Goal: Find specific page/section: Find specific page/section

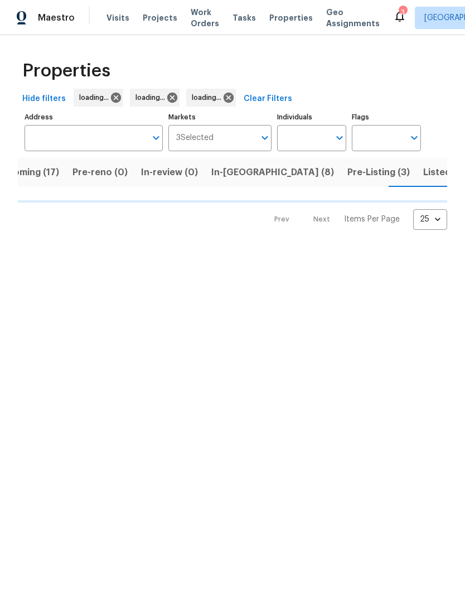
scroll to position [0, 31]
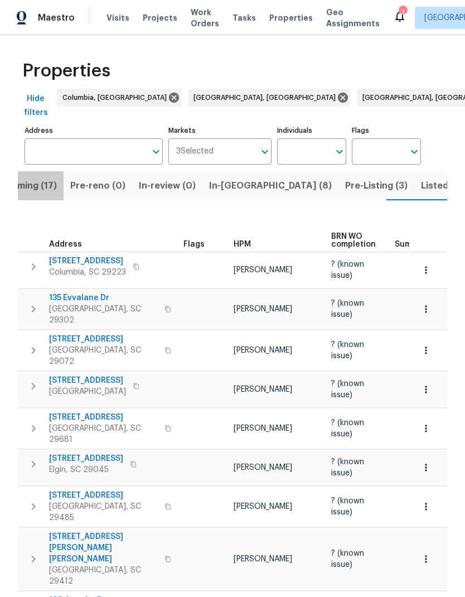
click at [47, 178] on span "Upcoming (17)" at bounding box center [25, 186] width 64 height 16
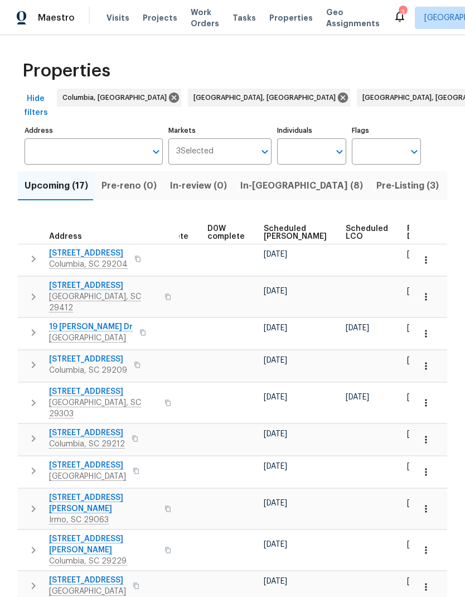
scroll to position [0, 280]
click at [408, 225] on span "Ready Date" at bounding box center [420, 233] width 25 height 16
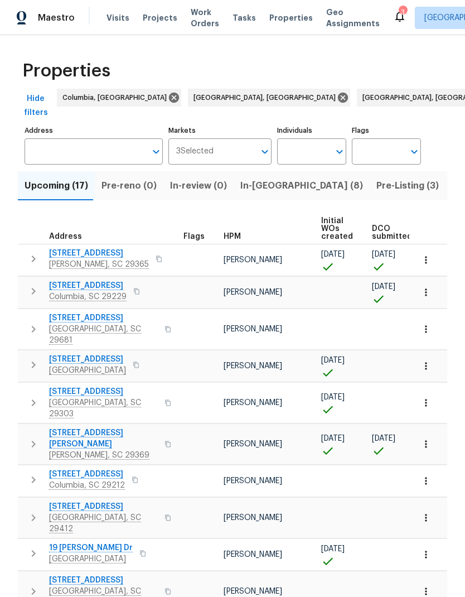
click at [76, 280] on span "[STREET_ADDRESS]" at bounding box center [88, 285] width 78 height 11
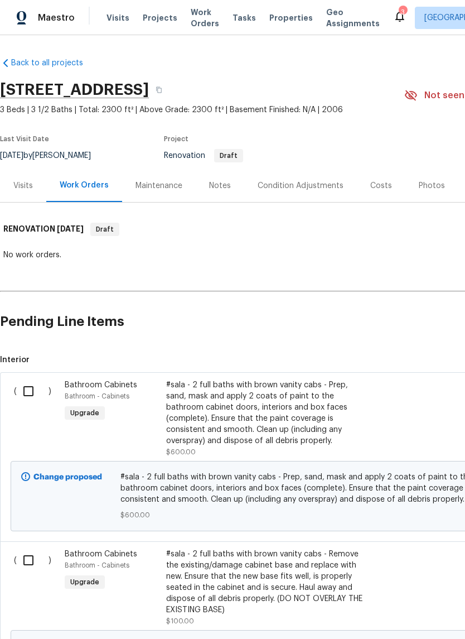
click at [36, 192] on div "Visits" at bounding box center [23, 185] width 46 height 33
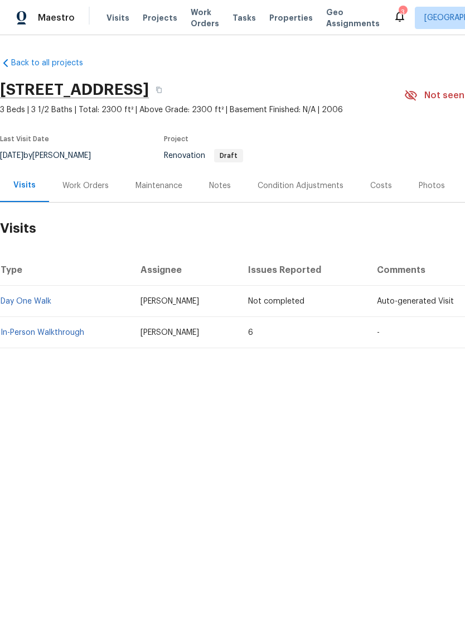
click at [79, 333] on link "In-Person Walkthrough" at bounding box center [43, 333] width 84 height 8
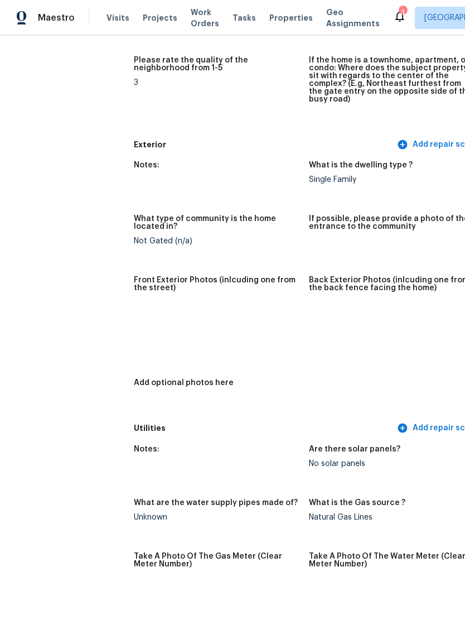
scroll to position [401, 2]
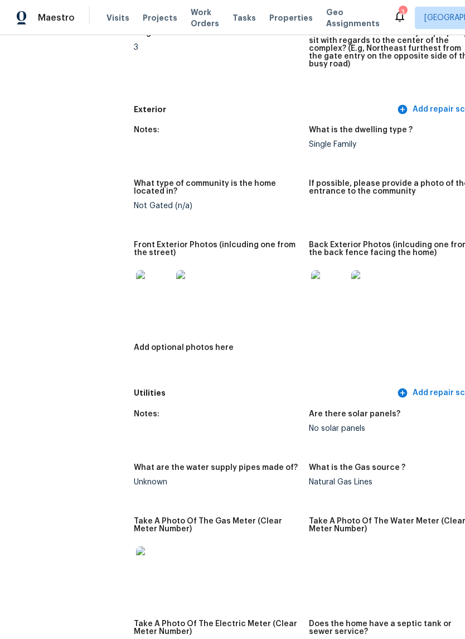
click at [311, 272] on img at bounding box center [329, 288] width 36 height 36
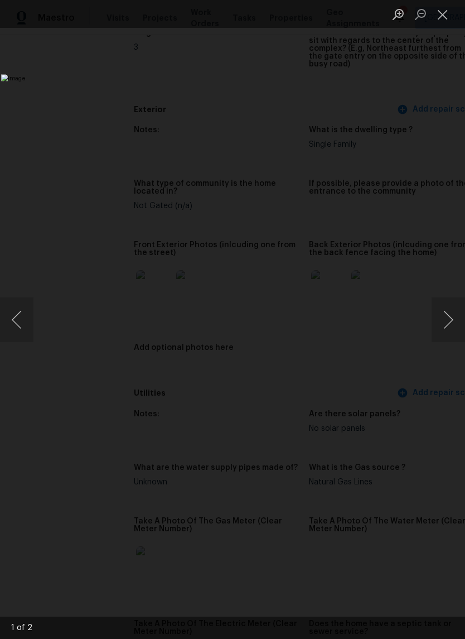
click at [358, 170] on img "Lightbox" at bounding box center [179, 319] width 357 height 491
click at [441, 17] on button "Close lightbox" at bounding box center [443, 14] width 22 height 20
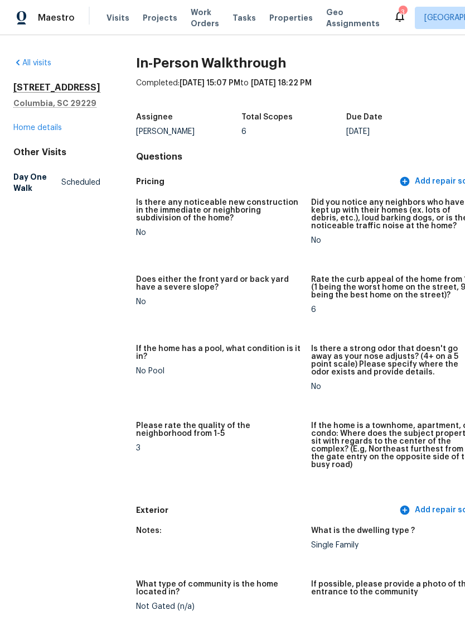
scroll to position [0, 0]
click at [33, 132] on link "Home details" at bounding box center [37, 128] width 49 height 8
